Goal: Information Seeking & Learning: Learn about a topic

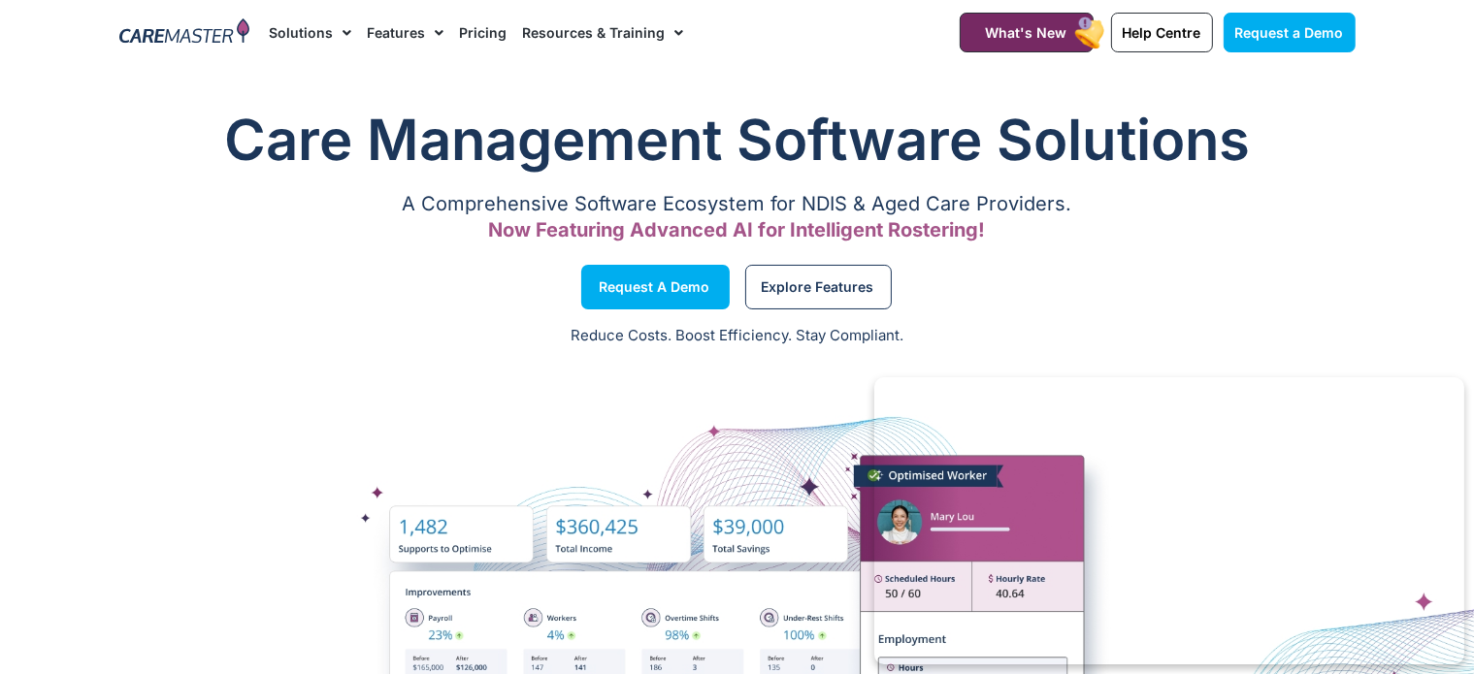
click at [504, 37] on li "Pricing" at bounding box center [482, 32] width 63 height 65
click at [490, 34] on link "Pricing" at bounding box center [483, 32] width 48 height 65
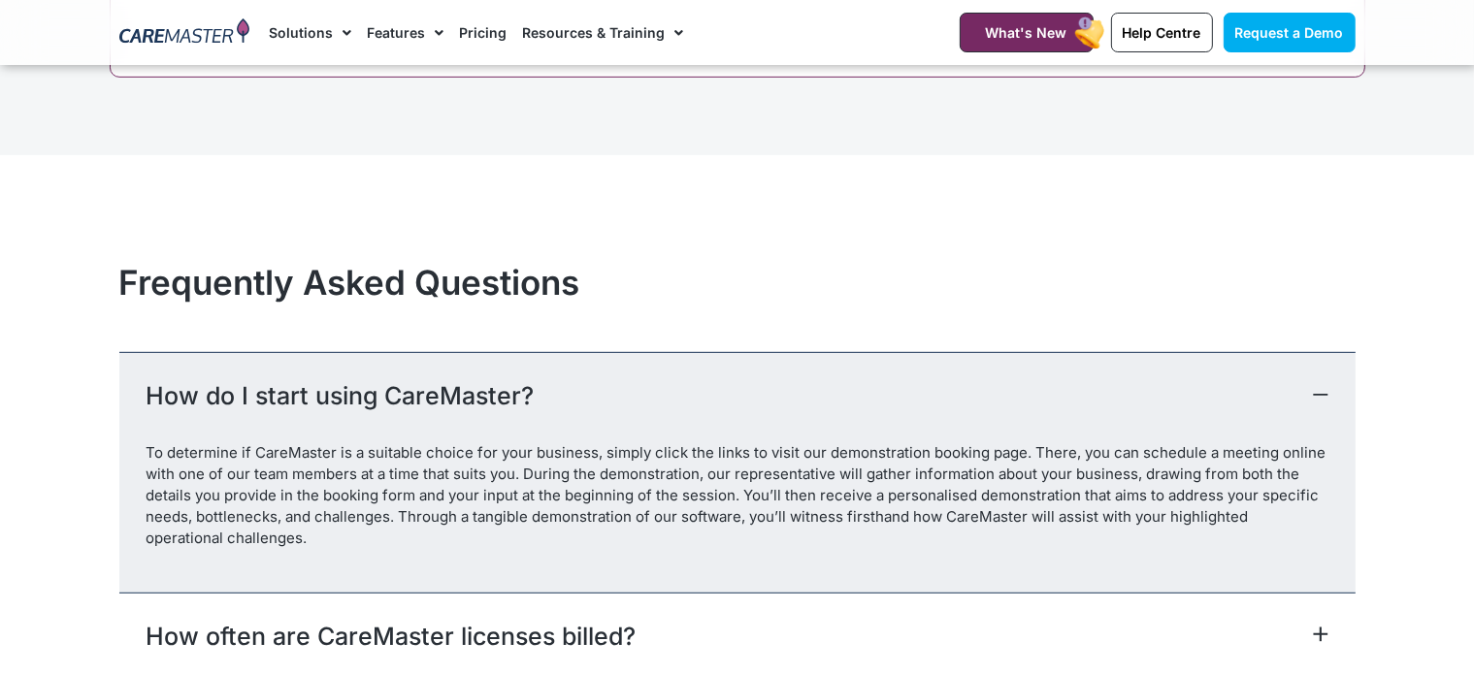
scroll to position [8584, 0]
